Goal: Task Accomplishment & Management: Use online tool/utility

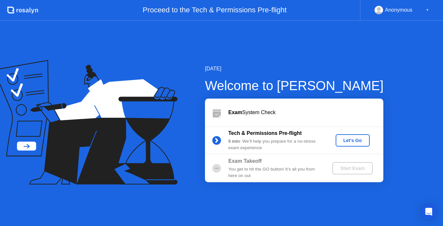
click at [356, 141] on div "Let's Go" at bounding box center [352, 140] width 29 height 5
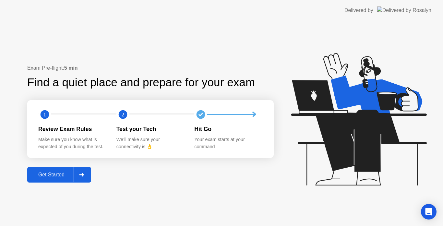
click at [64, 175] on div "Get Started" at bounding box center [51, 175] width 44 height 6
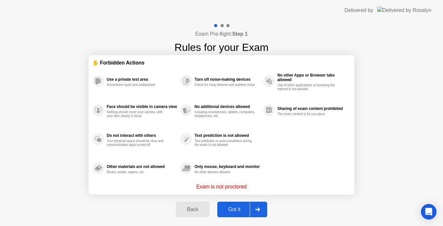
click at [259, 209] on icon at bounding box center [257, 210] width 5 height 4
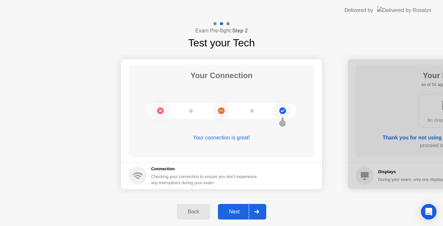
click at [261, 213] on div at bounding box center [257, 211] width 16 height 15
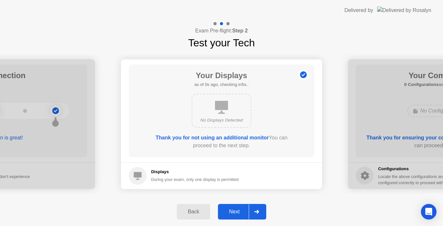
click at [260, 208] on div at bounding box center [257, 211] width 16 height 15
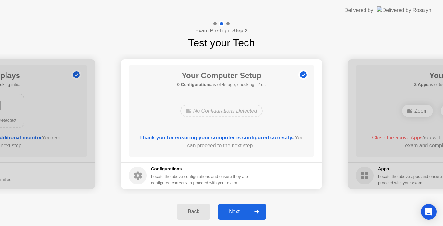
click at [261, 211] on div at bounding box center [257, 211] width 16 height 15
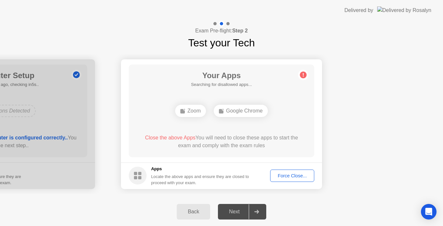
click at [293, 174] on div "Force Close..." at bounding box center [292, 175] width 40 height 5
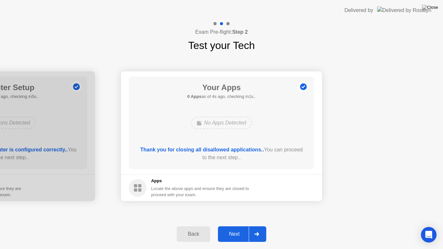
click at [259, 226] on div at bounding box center [257, 234] width 16 height 15
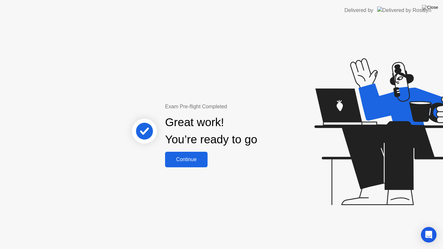
click at [197, 161] on div "Continue" at bounding box center [186, 160] width 39 height 6
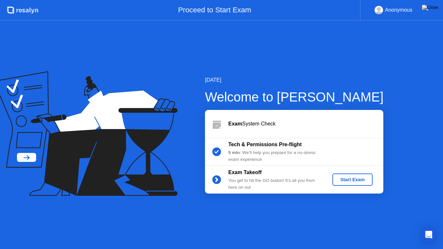
click at [247, 152] on div "5 min : We’ll help you prepare for a no-stress exam experience" at bounding box center [274, 156] width 93 height 13
click at [216, 151] on circle at bounding box center [216, 152] width 9 height 9
click at [232, 125] on b "Exam" at bounding box center [235, 124] width 14 height 6
click at [218, 155] on circle at bounding box center [216, 152] width 9 height 9
click at [276, 139] on div "Tech & Permissions Pre-flight 5 min : We’ll help you prepare for a no-stress ex…" at bounding box center [294, 152] width 178 height 28
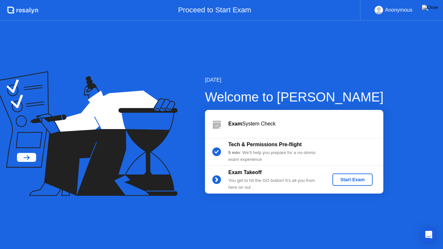
click at [270, 147] on b "Tech & Permissions Pre-flight" at bounding box center [264, 145] width 73 height 6
click at [354, 176] on button "Start Exam" at bounding box center [353, 180] width 40 height 12
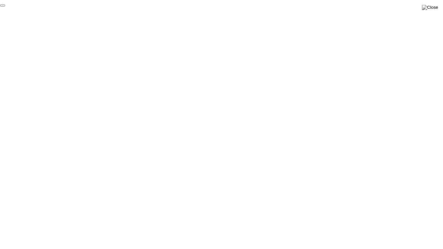
click div "End Proctoring Session"
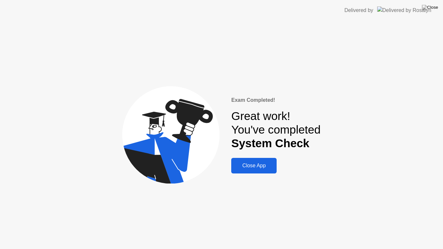
click at [264, 167] on div "Close App" at bounding box center [254, 166] width 42 height 6
